Goal: Task Accomplishment & Management: Complete application form

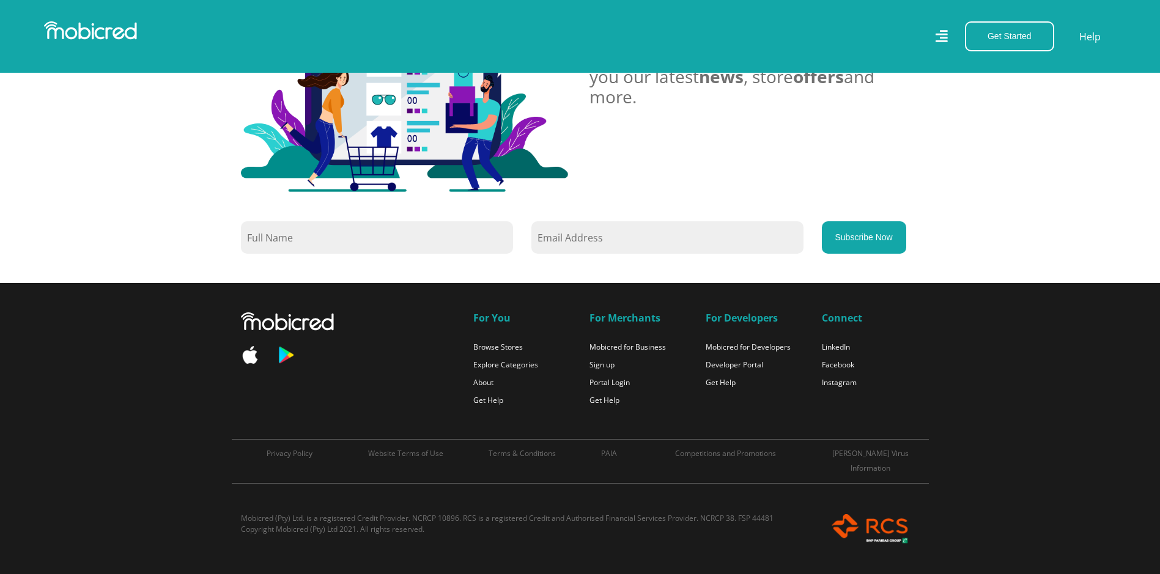
click at [387, 247] on input "text" at bounding box center [377, 237] width 272 height 32
paste input "ACC FOR ID:MER4U (MERCHANTS)-MER4U"
type input "ACC FOR ID:MER4U (MERCHANTS)-MER4U"
click at [941, 24] on div "Get Started Open an Account Account Holder Login Help" at bounding box center [852, 36] width 545 height 30
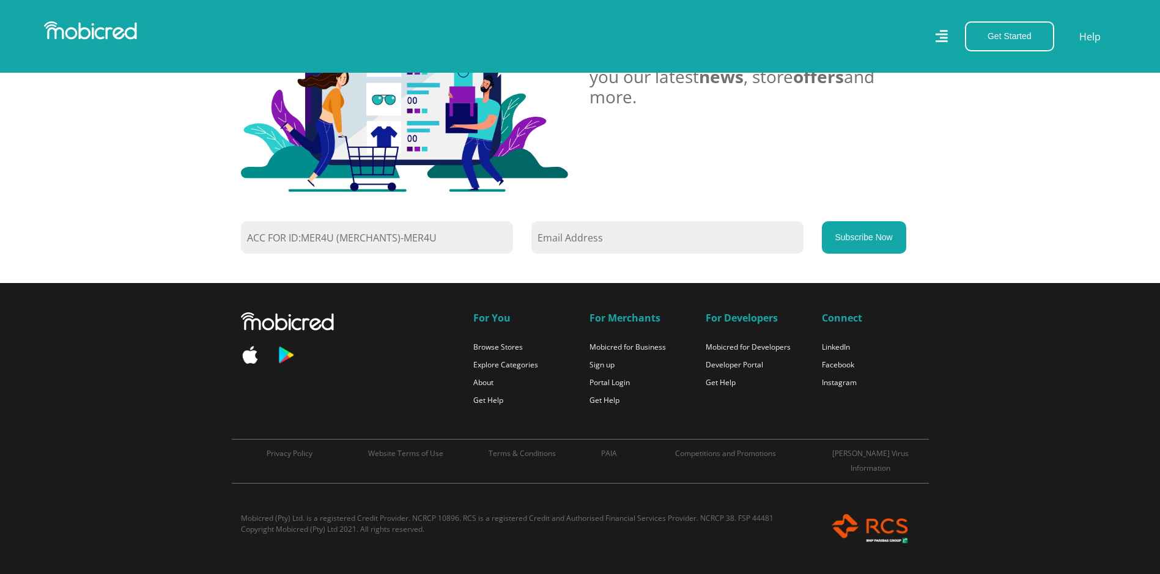
click at [943, 32] on icon at bounding box center [941, 37] width 12 height 18
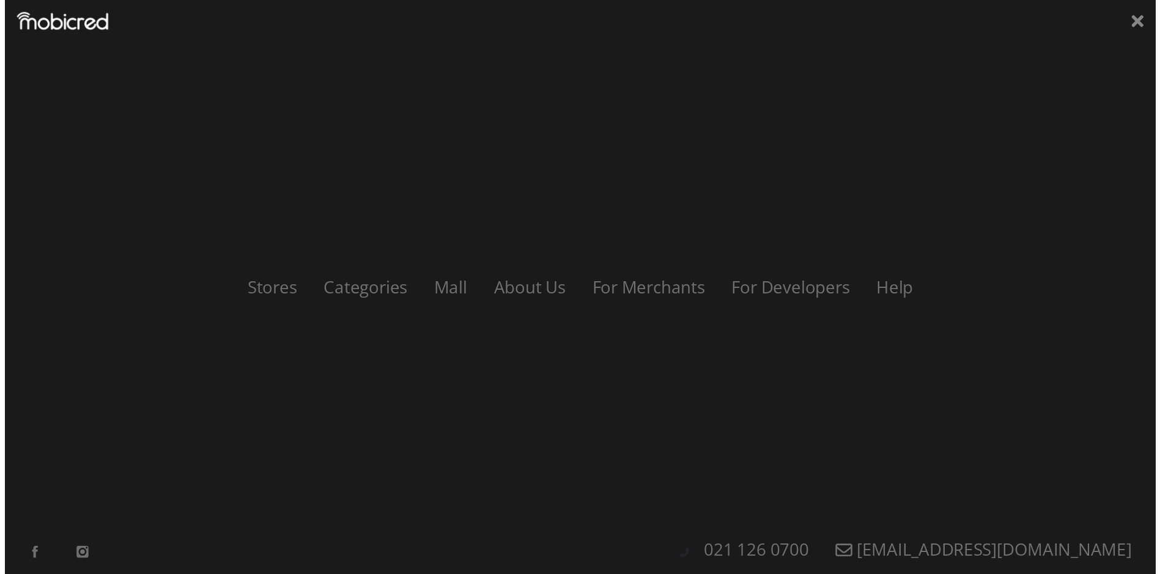
scroll to position [0, 1858]
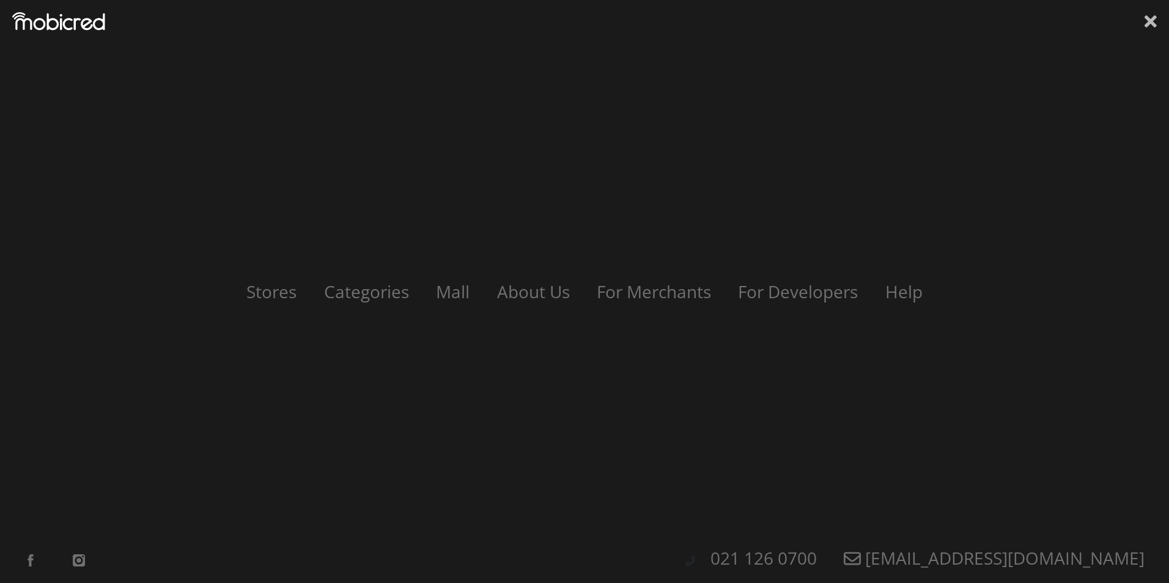
click at [1150, 18] on icon at bounding box center [1150, 21] width 12 height 18
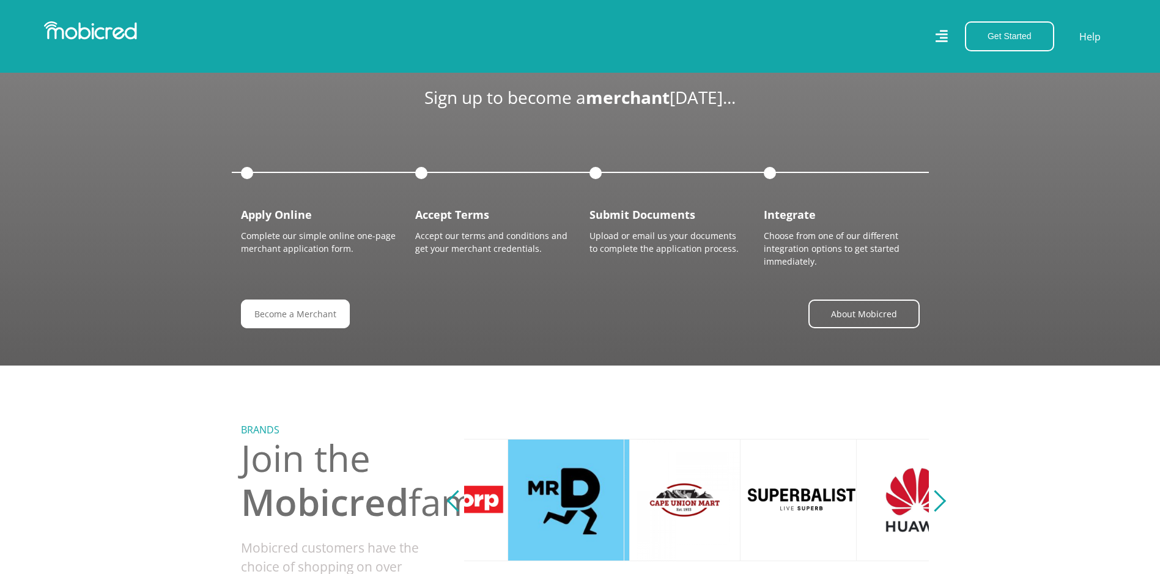
scroll to position [1185, 0]
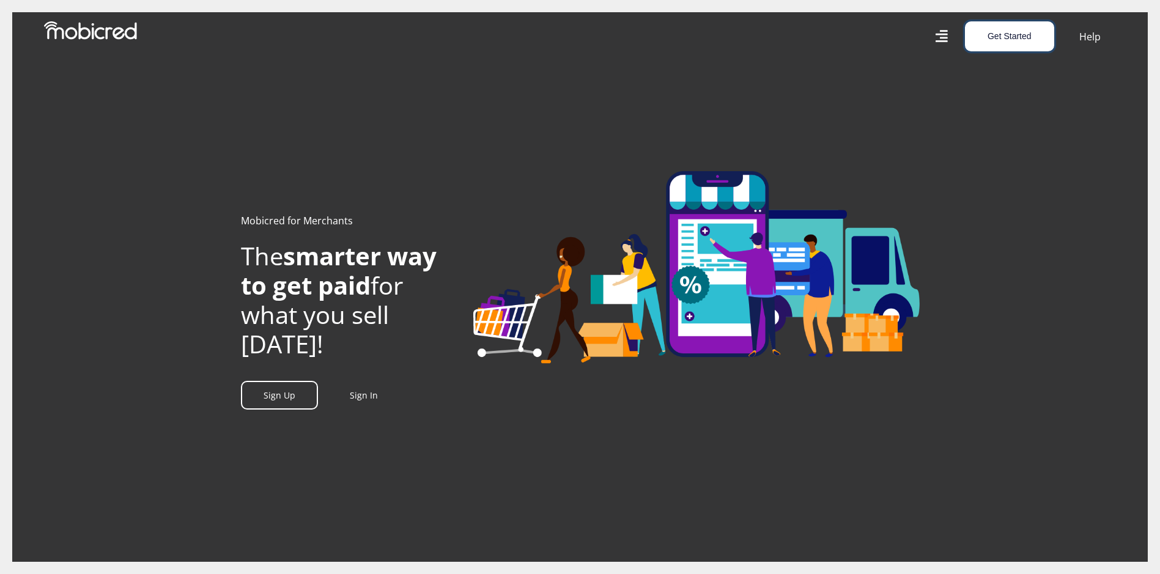
click at [1023, 40] on button "Get Started" at bounding box center [1009, 36] width 89 height 30
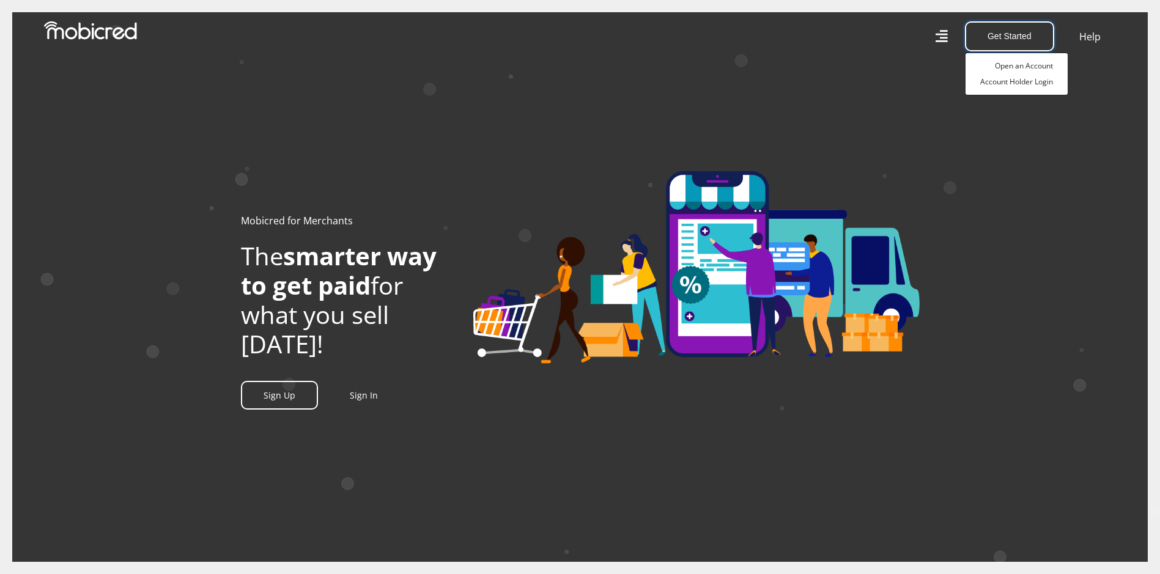
scroll to position [0, 737]
